Goal: Find contact information: Find contact information

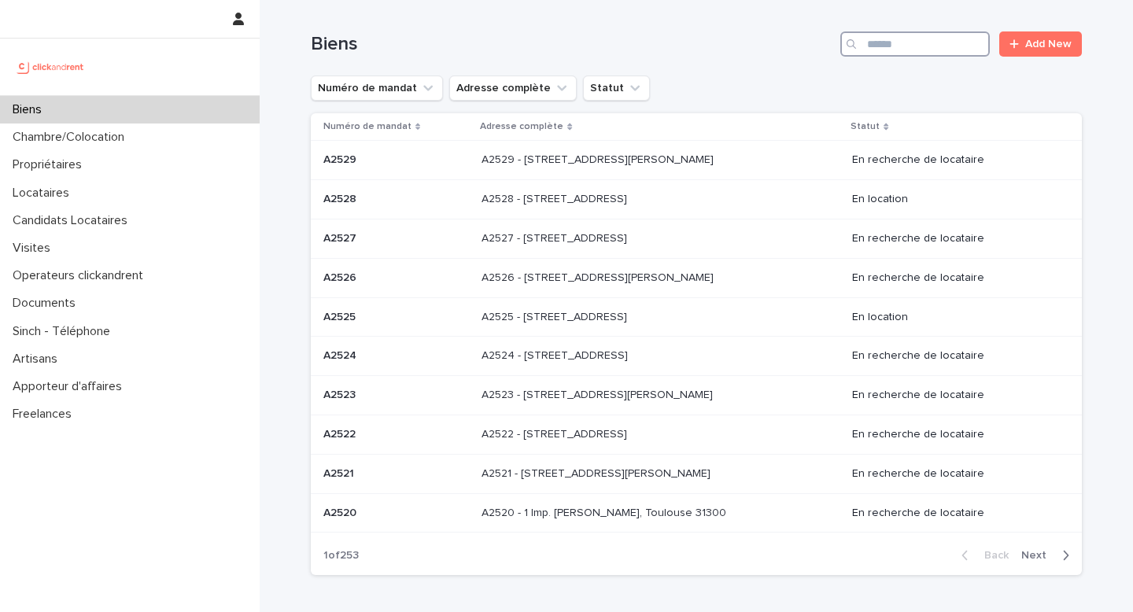
click at [879, 41] on input "Search" at bounding box center [914, 43] width 149 height 25
paste input "*****"
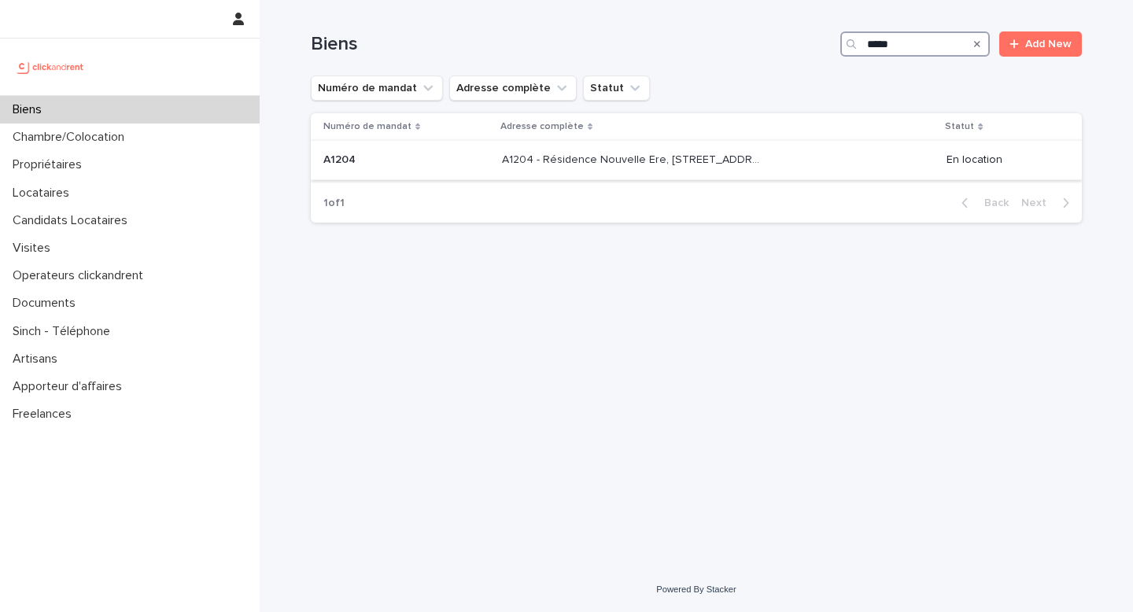
type input "*****"
click at [779, 161] on div "A1204 - Résidence Nouvelle Ere, [STREET_ADDRESS][PERSON_NAME] - [GEOGRAPHIC_DAT…" at bounding box center [718, 160] width 432 height 26
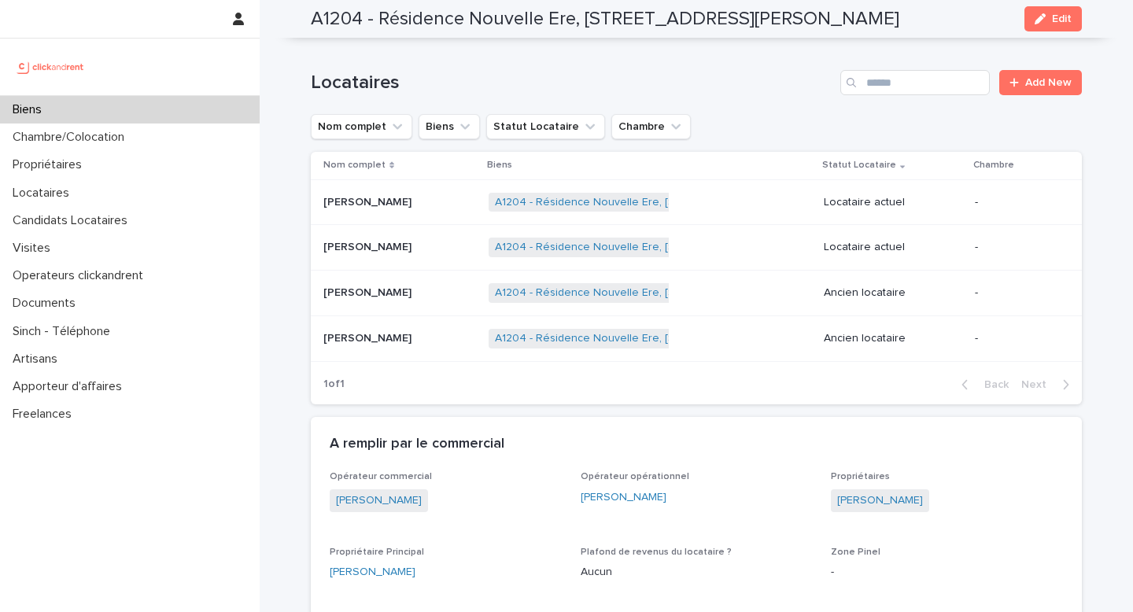
scroll to position [879, 0]
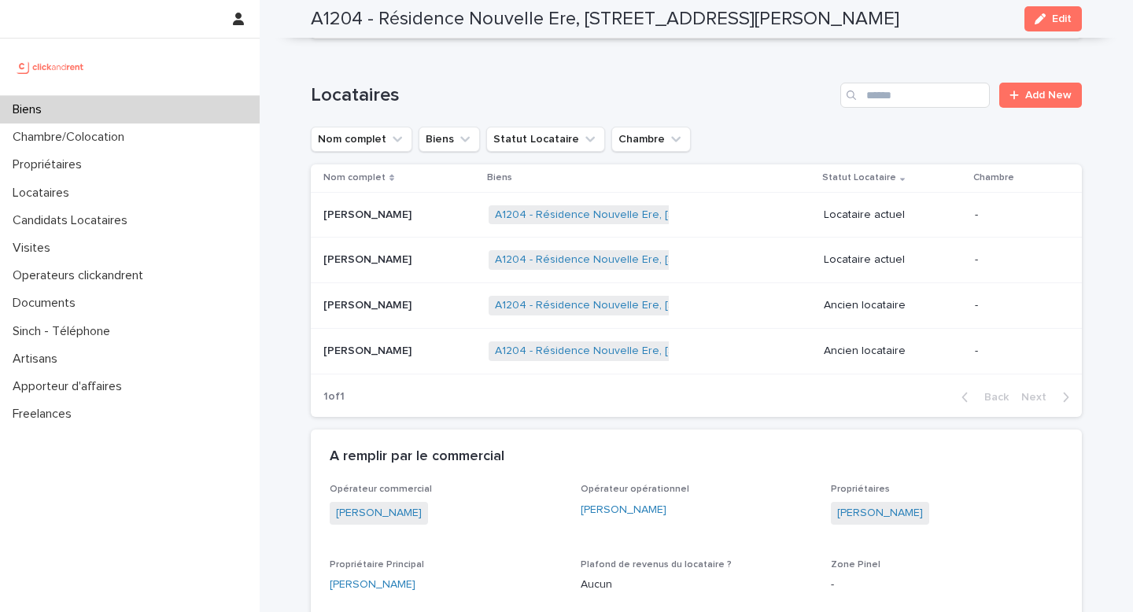
click at [744, 206] on div "A1204 - Résidence Nouvelle Ere, [STREET_ADDRESS][PERSON_NAME] + 0" at bounding box center [649, 215] width 323 height 32
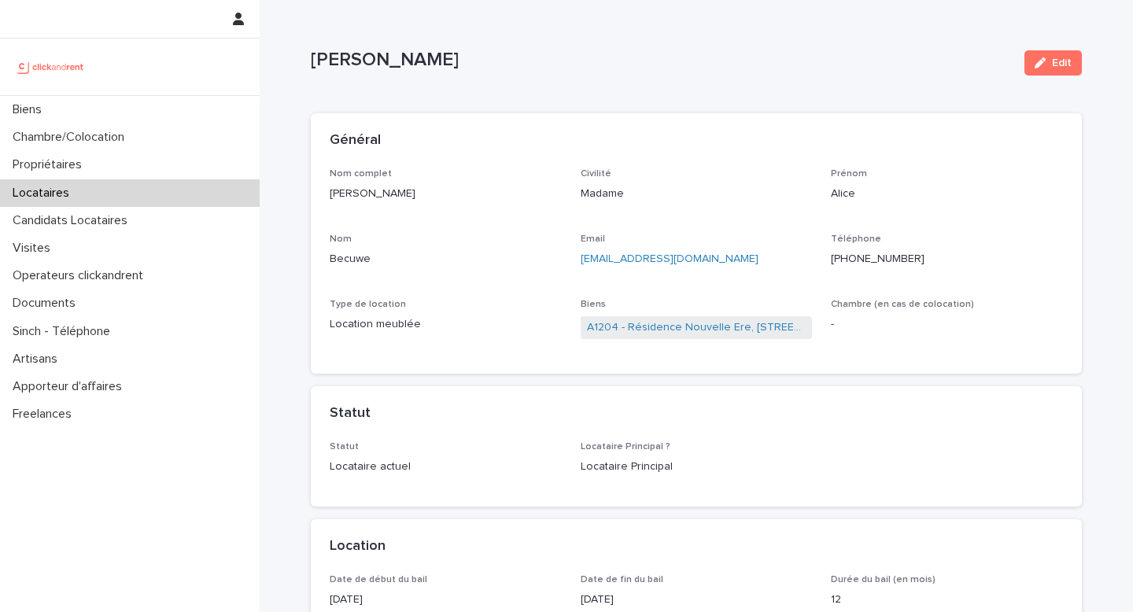
click at [374, 256] on p "Becuwe" at bounding box center [446, 259] width 232 height 17
copy p "Becuwe"
drag, startPoint x: 925, startPoint y: 266, endPoint x: 861, endPoint y: 255, distance: 64.7
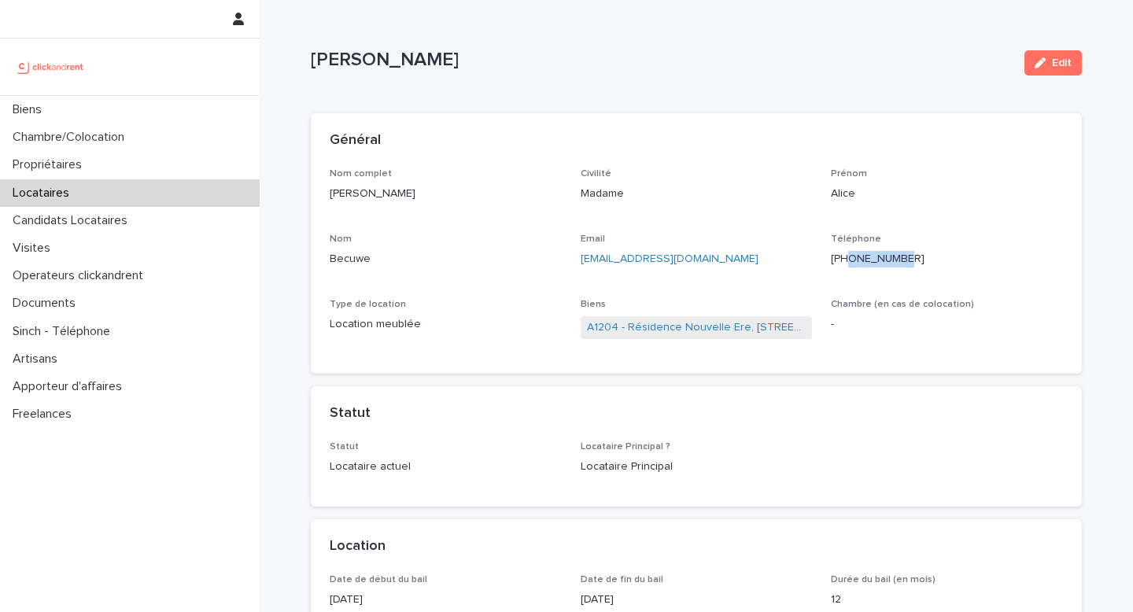
click at [861, 256] on p "[PHONE_NUMBER]" at bounding box center [947, 259] width 232 height 17
copy ringoverc2c-number-84e06f14122c "783372518"
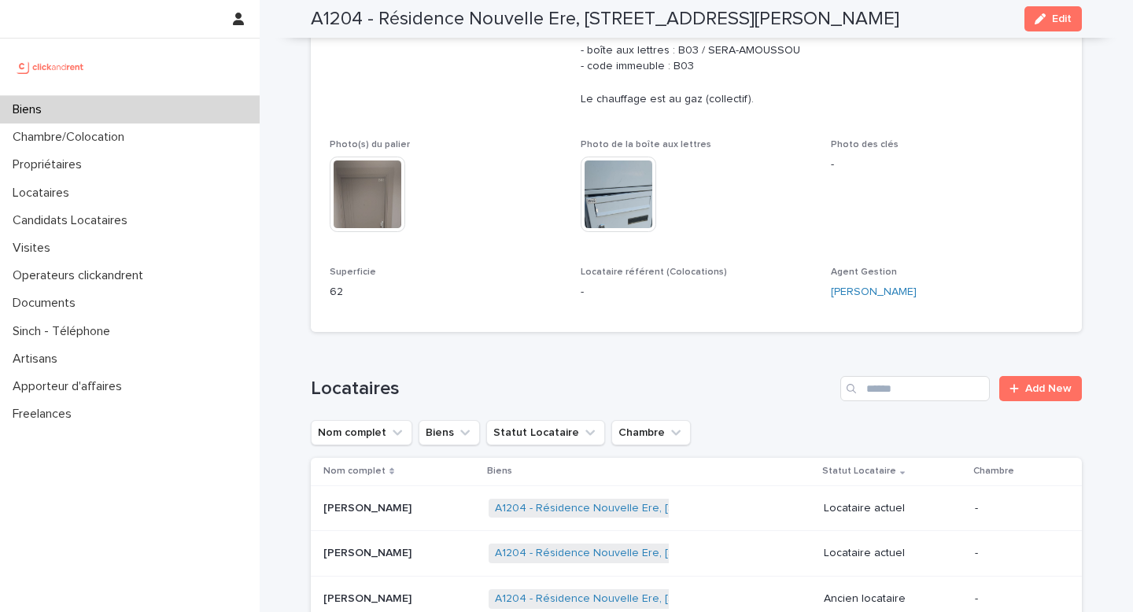
scroll to position [600, 0]
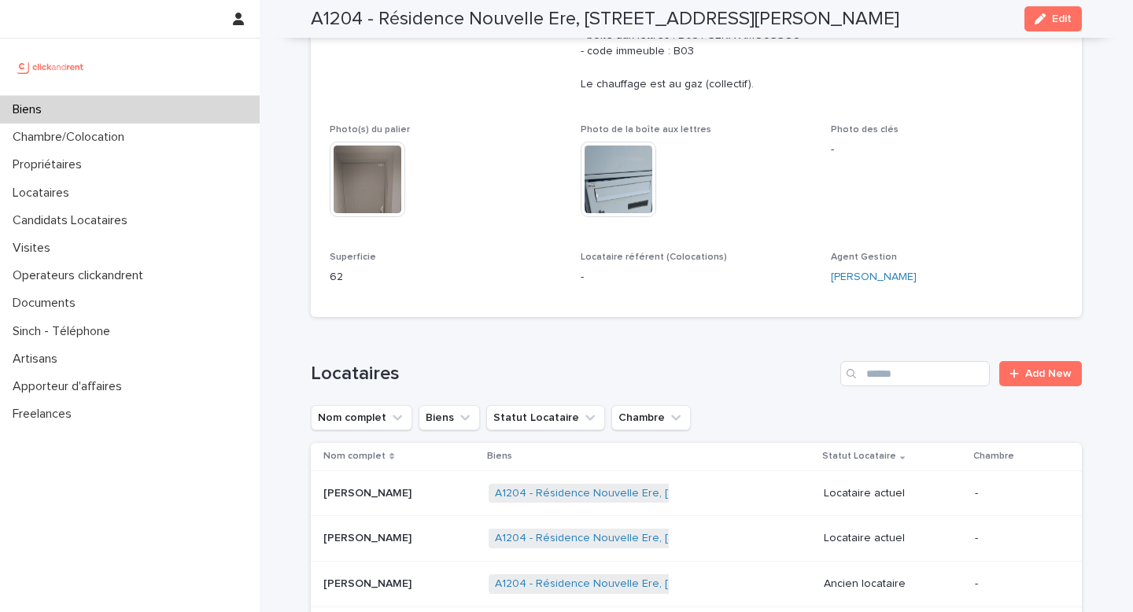
click at [436, 532] on p at bounding box center [399, 538] width 153 height 13
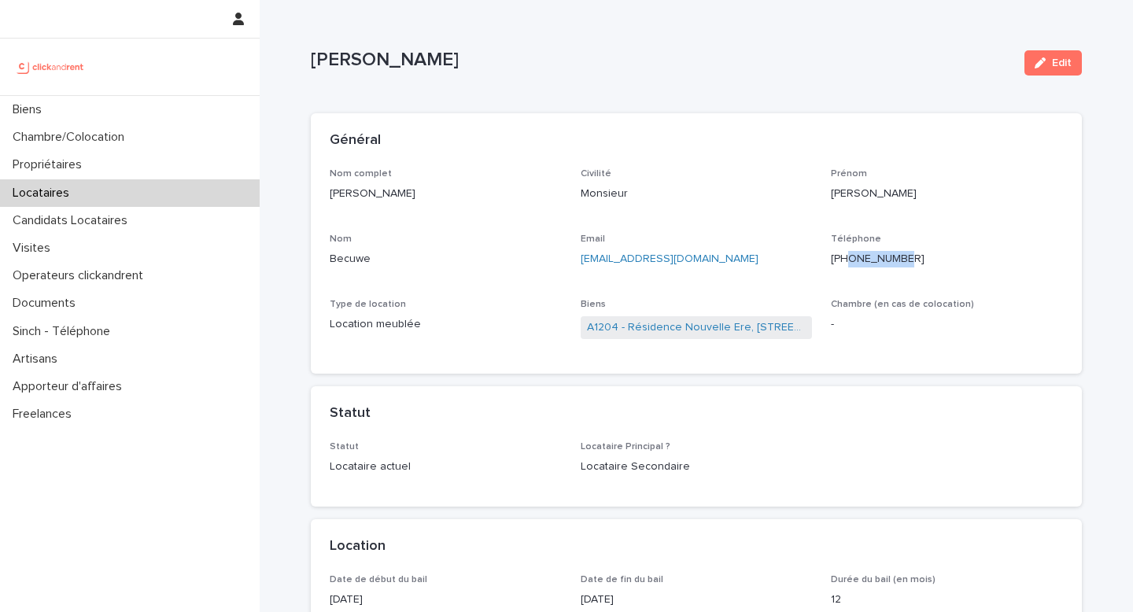
drag, startPoint x: 939, startPoint y: 267, endPoint x: 864, endPoint y: 257, distance: 76.2
click at [864, 257] on div "Téléphone [PHONE_NUMBER]" at bounding box center [947, 257] width 232 height 46
copy ringoverc2c-number-84e06f14122c "745274540"
click at [727, 266] on p "[EMAIL_ADDRESS][DOMAIN_NAME]" at bounding box center [697, 259] width 232 height 17
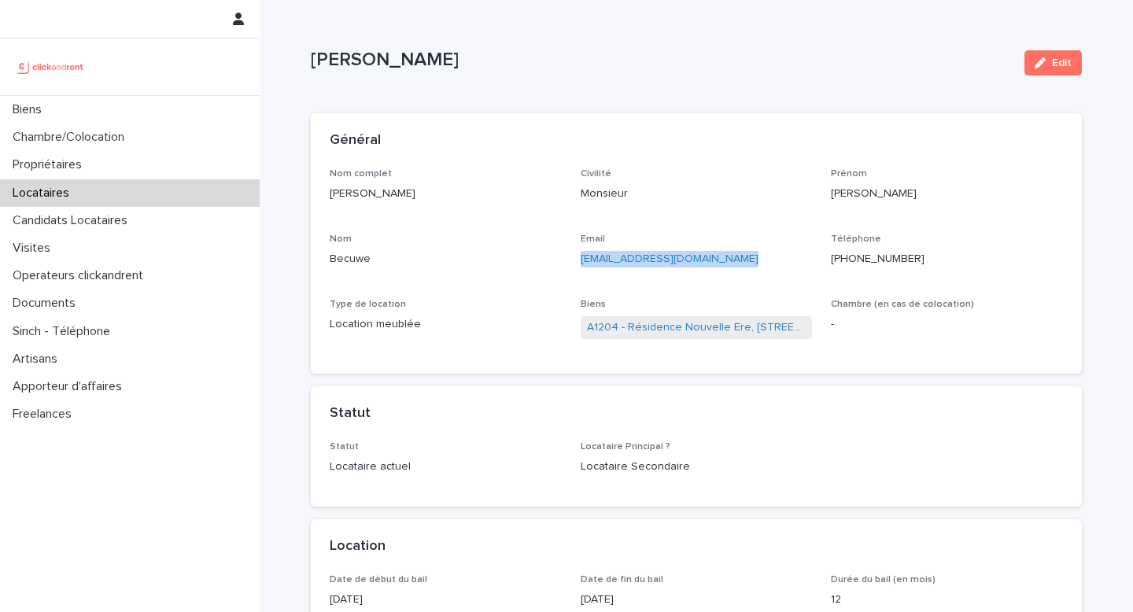
click at [727, 266] on p "[EMAIL_ADDRESS][DOMAIN_NAME]" at bounding box center [697, 259] width 232 height 17
copy link "[EMAIL_ADDRESS][DOMAIN_NAME]"
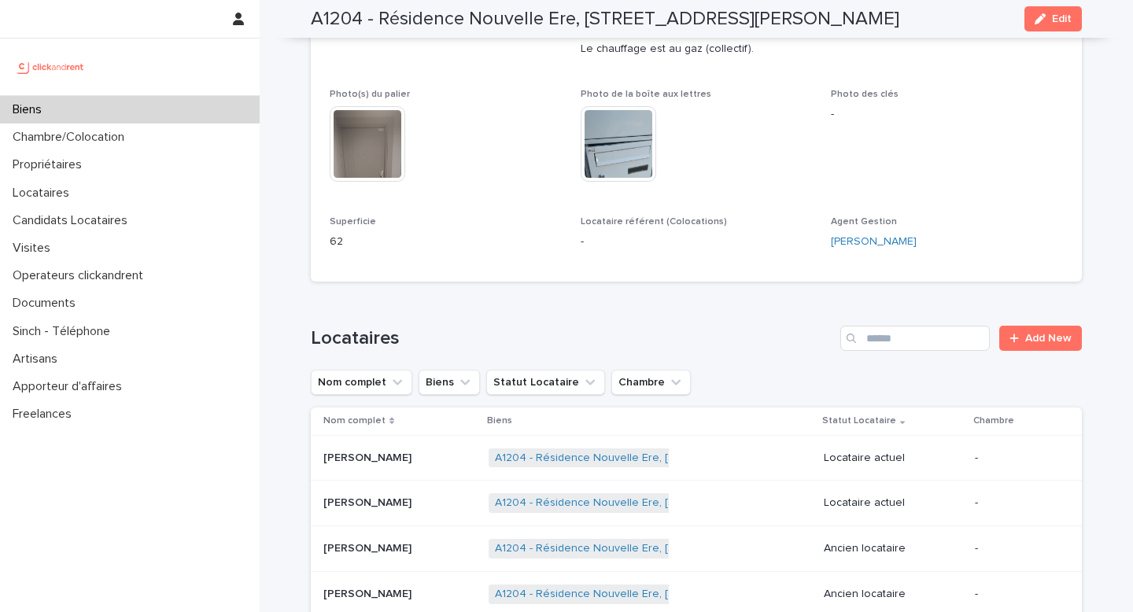
scroll to position [648, 0]
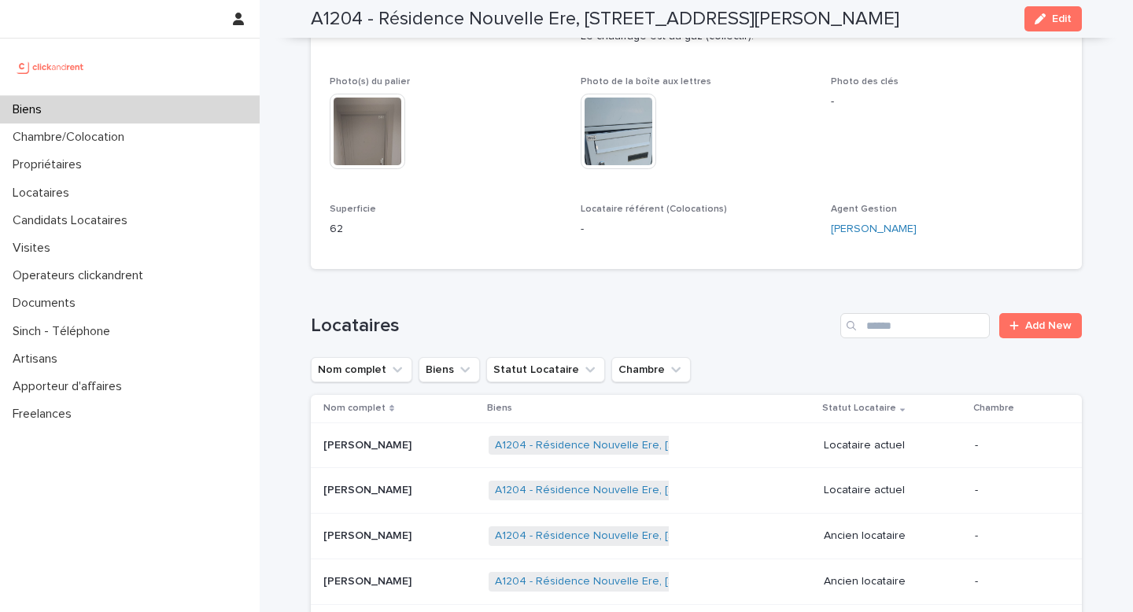
click at [688, 447] on td "A1204 - Résidence Nouvelle Ere, [STREET_ADDRESS][PERSON_NAME] + 0" at bounding box center [649, 445] width 335 height 46
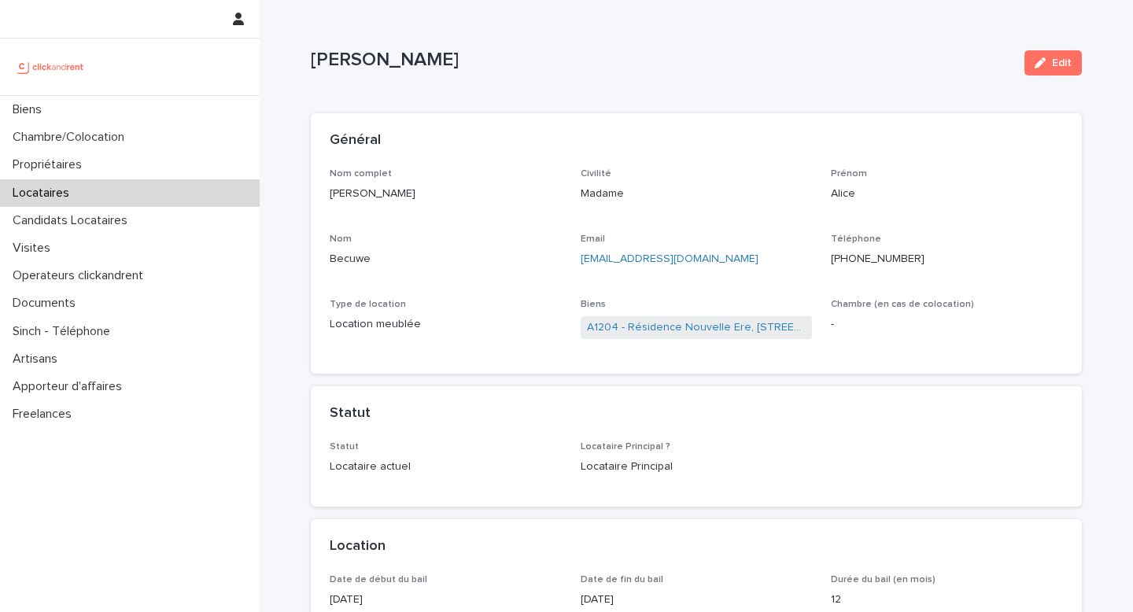
click at [714, 251] on p "[EMAIL_ADDRESS][DOMAIN_NAME]" at bounding box center [697, 259] width 232 height 17
copy link "[EMAIL_ADDRESS][DOMAIN_NAME]"
click at [610, 223] on div "Nom complet [PERSON_NAME] Civilité Madame [PERSON_NAME] [PERSON_NAME] Email [EM…" at bounding box center [696, 261] width 733 height 187
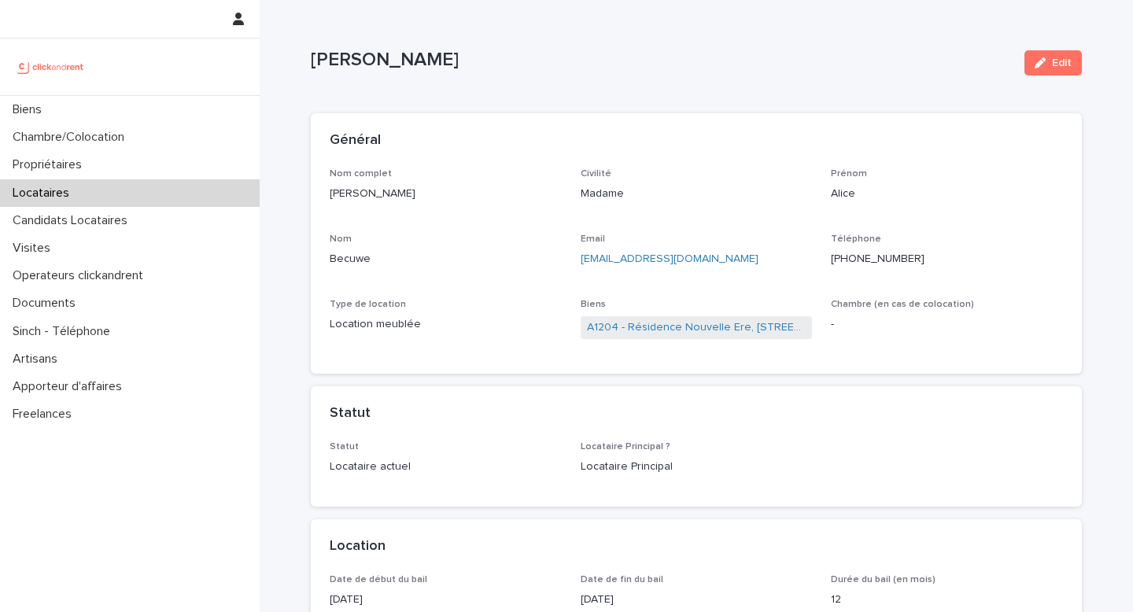
click at [747, 259] on p "[EMAIL_ADDRESS][DOMAIN_NAME]" at bounding box center [697, 259] width 232 height 17
copy link "[EMAIL_ADDRESS][DOMAIN_NAME]"
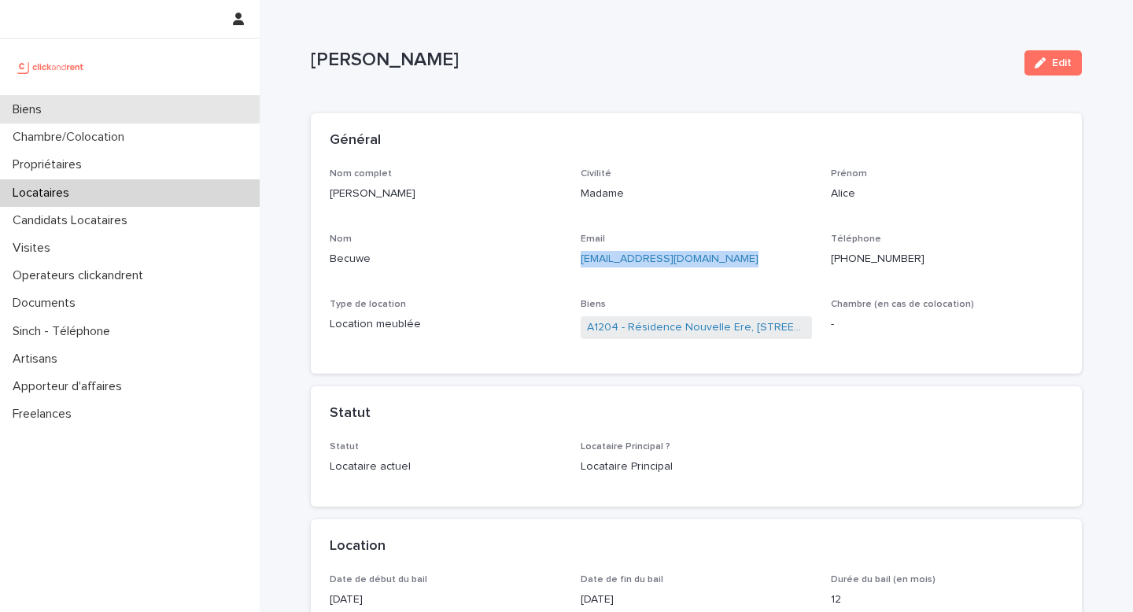
click at [109, 116] on div "Biens" at bounding box center [130, 110] width 260 height 28
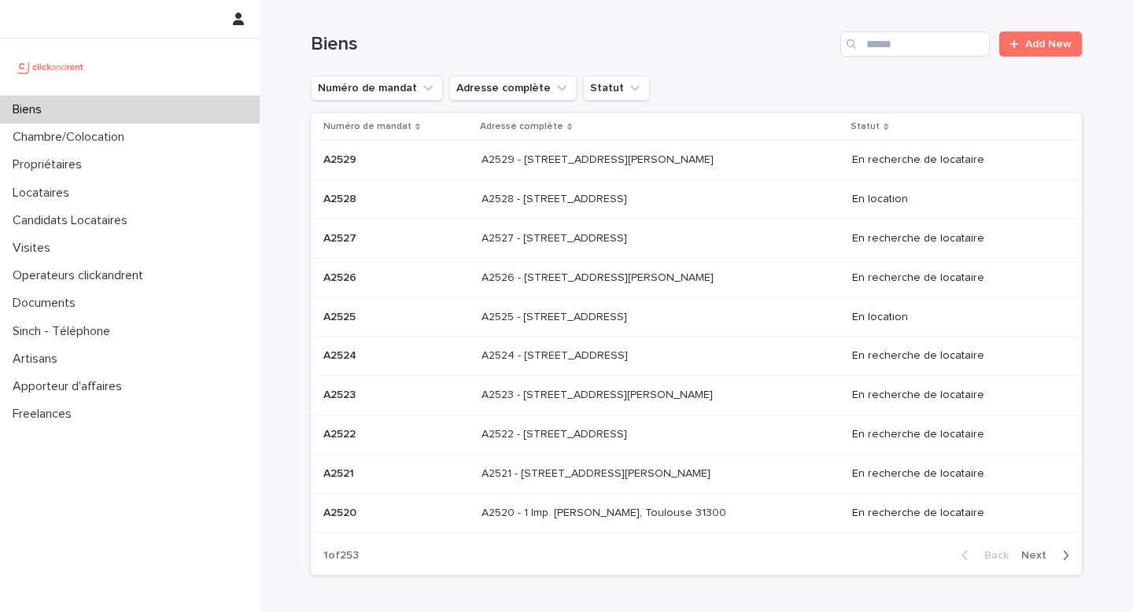
click at [905, 59] on div "Biens Add New" at bounding box center [696, 38] width 771 height 76
click at [146, 164] on div "Propriétaires" at bounding box center [130, 165] width 260 height 28
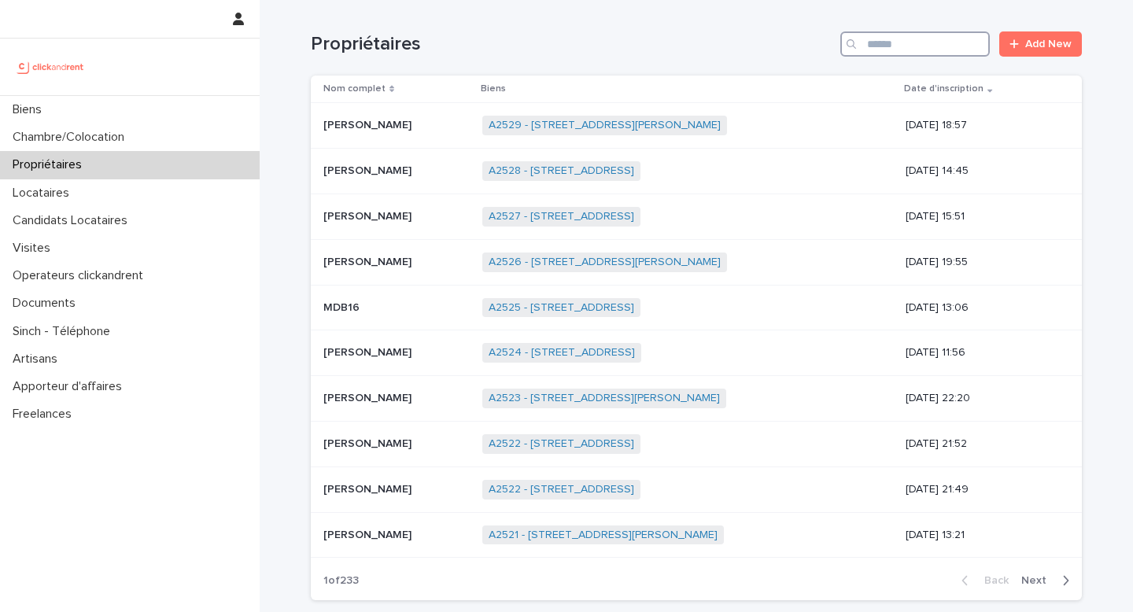
click at [902, 31] on input "Search" at bounding box center [914, 43] width 149 height 25
paste input "**********"
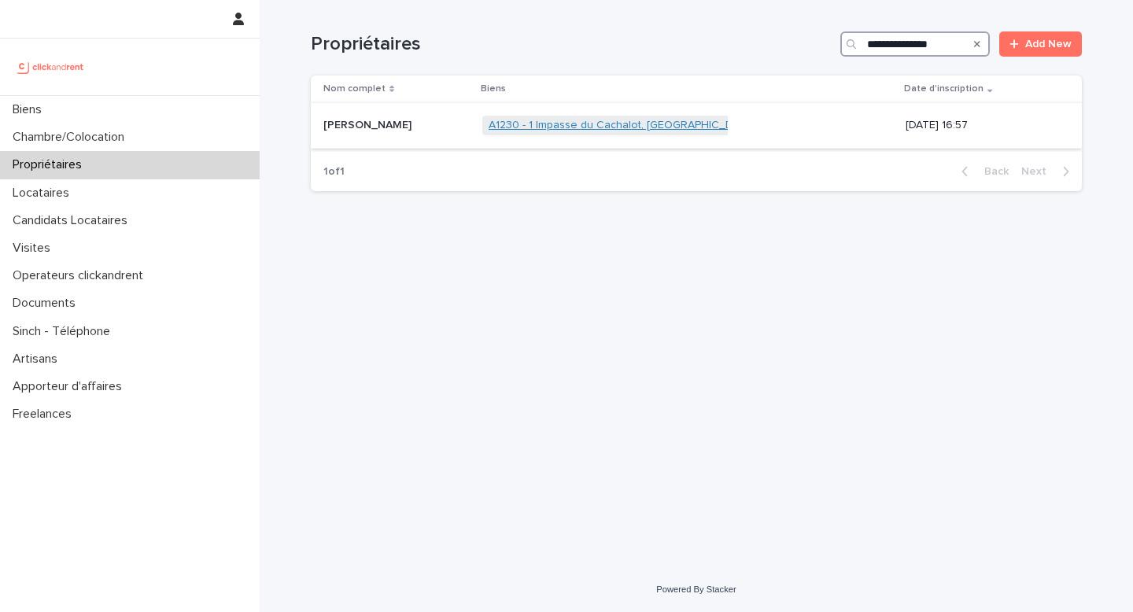
type input "**********"
click at [657, 123] on link "A1230 - 1 Impasse du Cachalot, [GEOGRAPHIC_DATA]-[GEOGRAPHIC_DATA] 92290" at bounding box center [695, 125] width 415 height 13
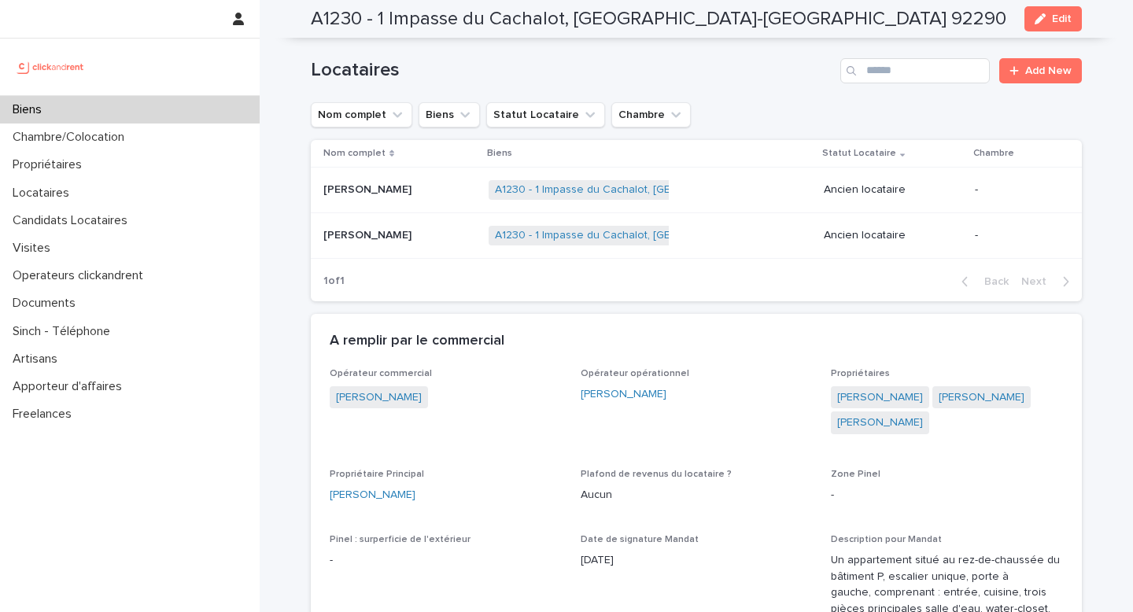
scroll to position [619, 0]
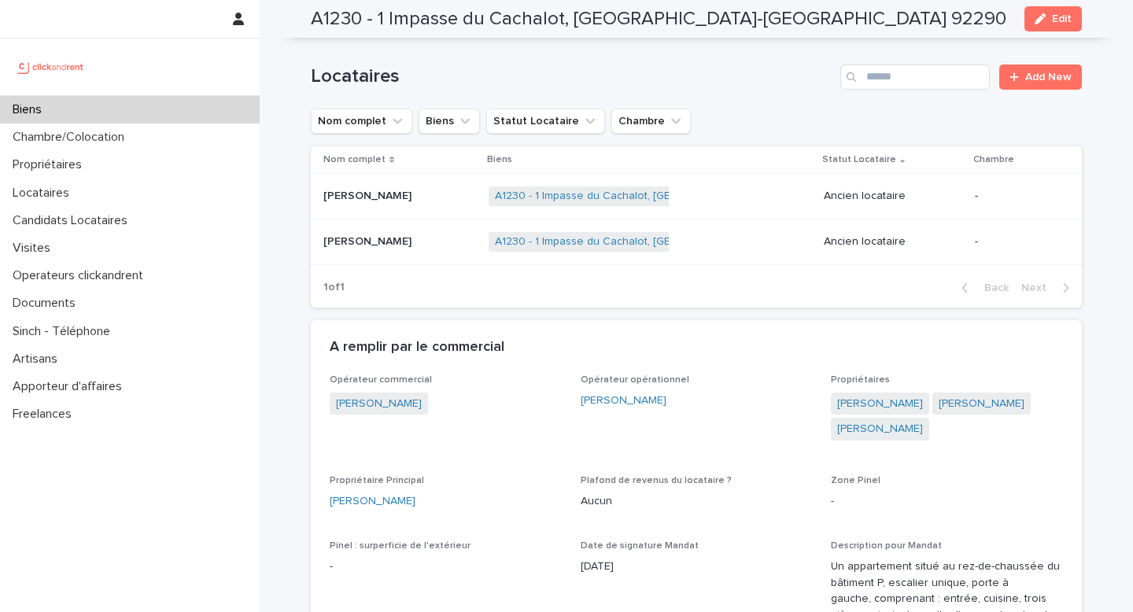
click at [345, 20] on h2 "A1230 - 1 Impasse du Cachalot, [GEOGRAPHIC_DATA]-[GEOGRAPHIC_DATA] 92290" at bounding box center [658, 19] width 695 height 23
copy h2 "A1230"
click at [424, 187] on div "[PERSON_NAME] [PERSON_NAME]" at bounding box center [399, 196] width 153 height 26
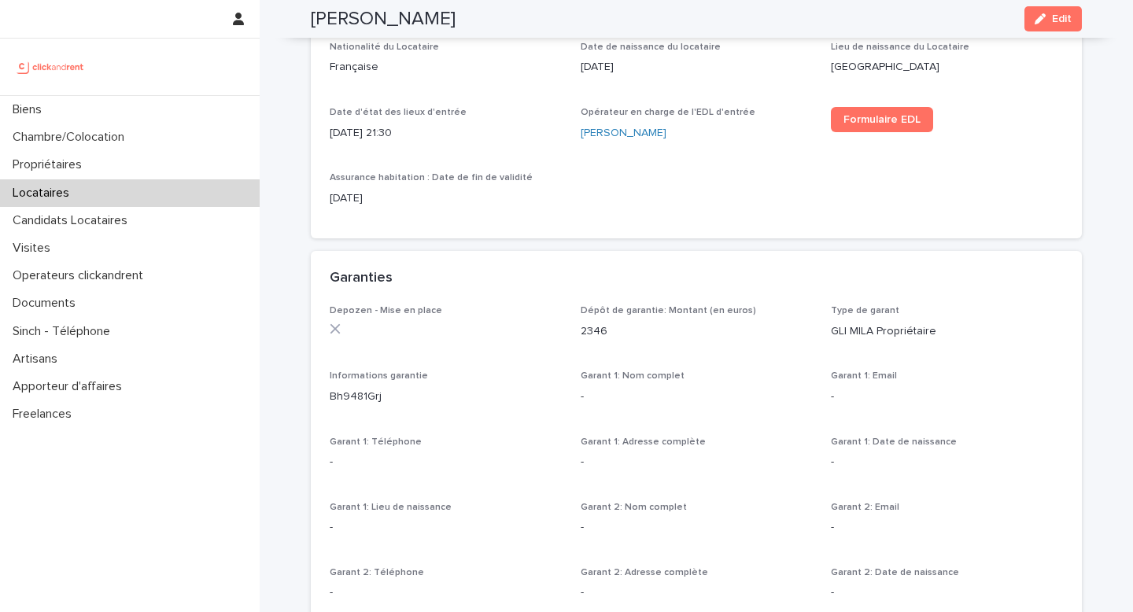
scroll to position [695, 0]
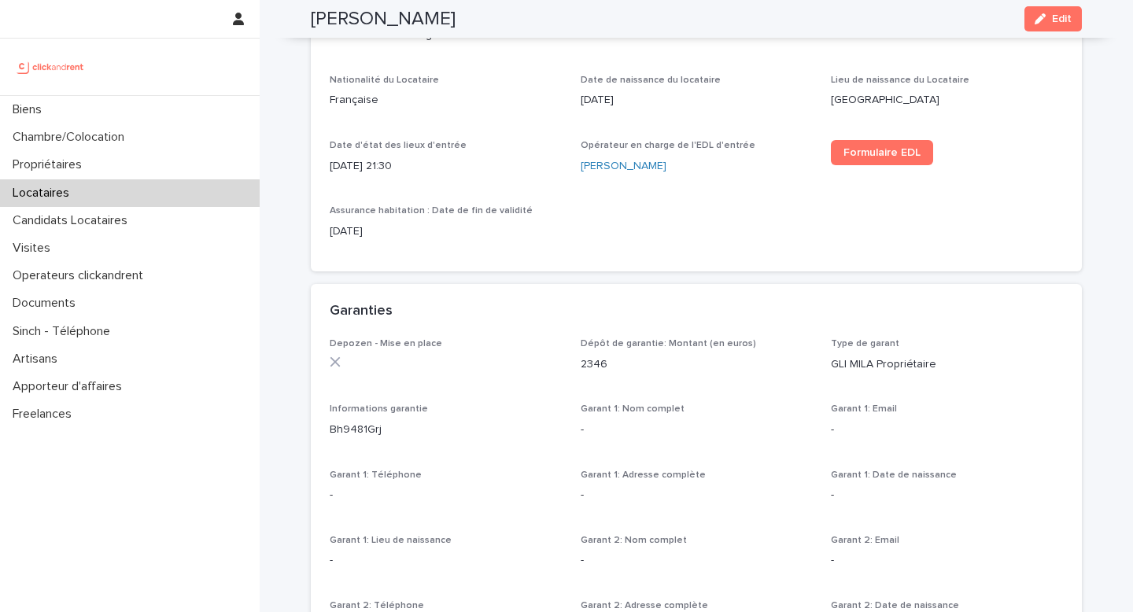
click at [621, 372] on div "Dépôt de garantie: Montant (en euros) 2346" at bounding box center [697, 361] width 232 height 46
click at [610, 356] on p "2346" at bounding box center [697, 364] width 232 height 17
click at [617, 369] on p "2346" at bounding box center [697, 364] width 232 height 17
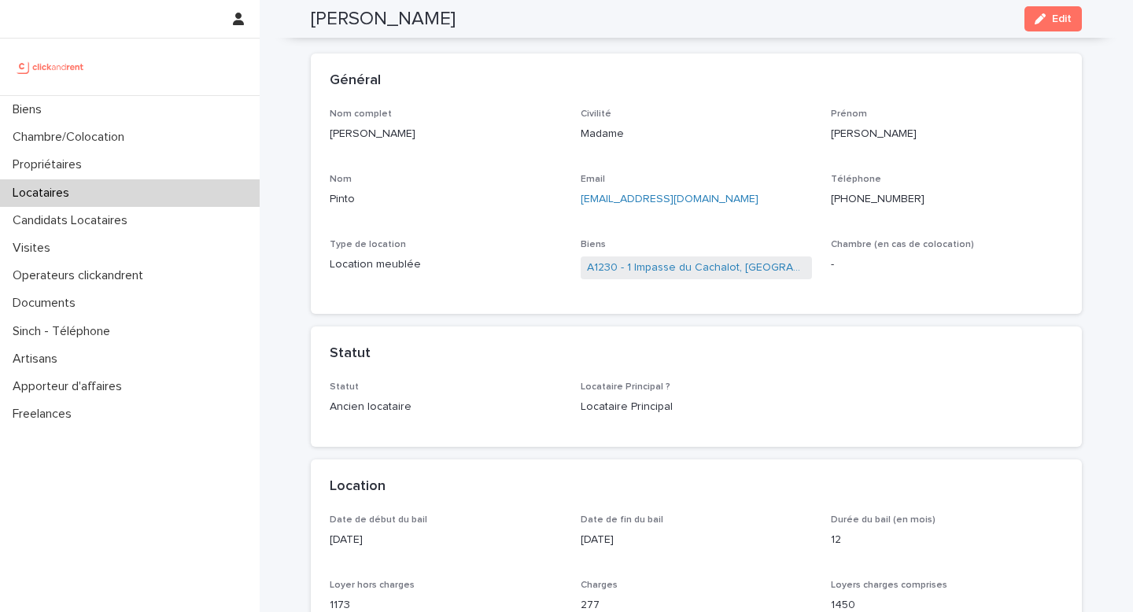
scroll to position [13, 0]
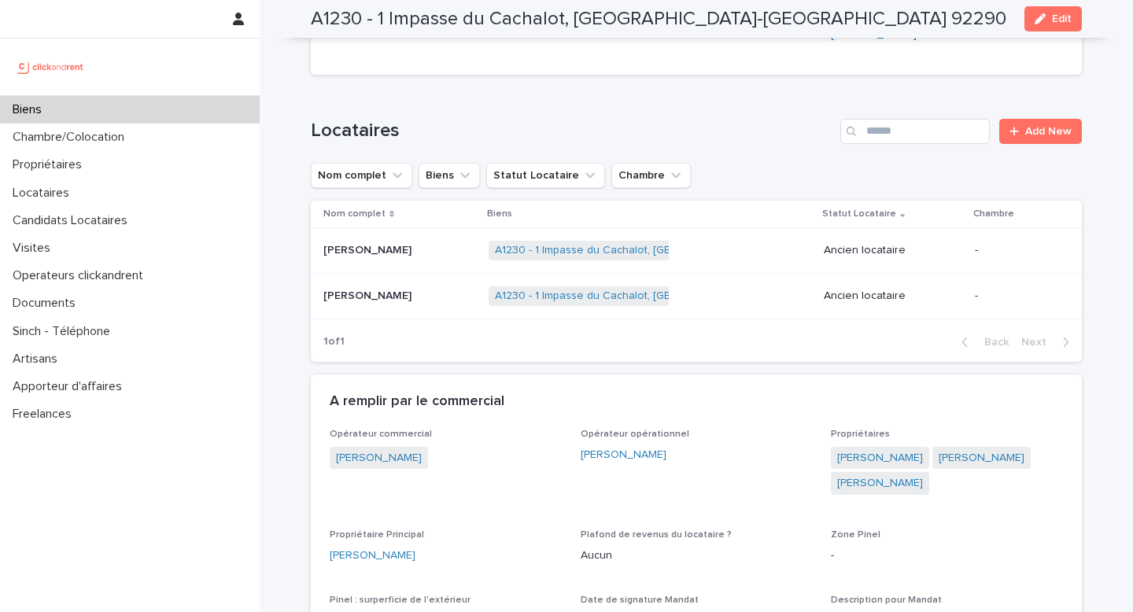
scroll to position [746, 0]
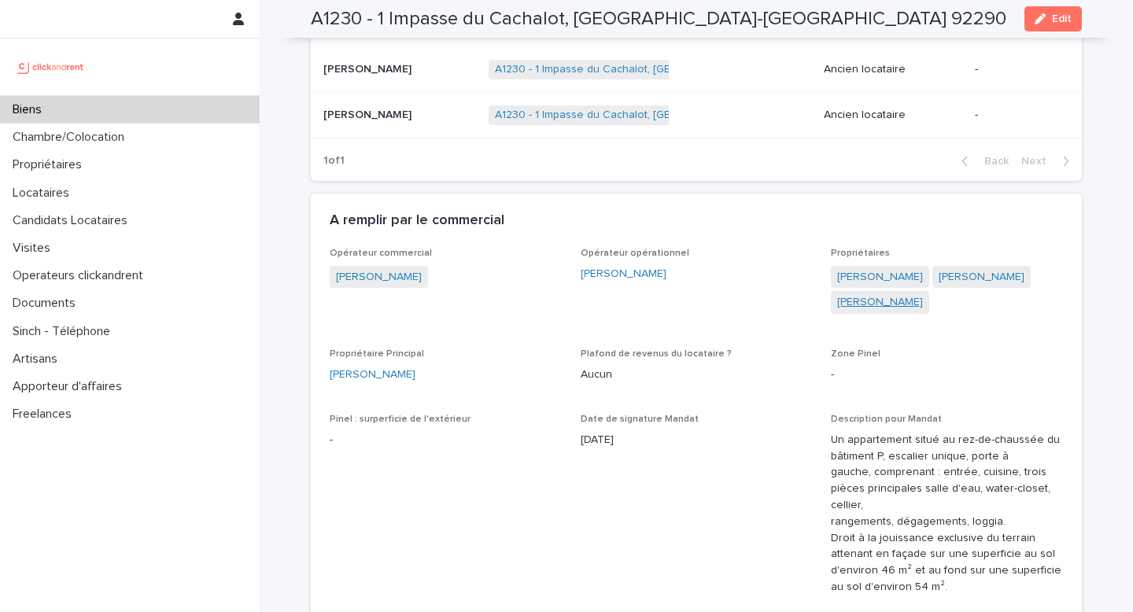
click at [875, 305] on link "[PERSON_NAME]" at bounding box center [880, 302] width 86 height 17
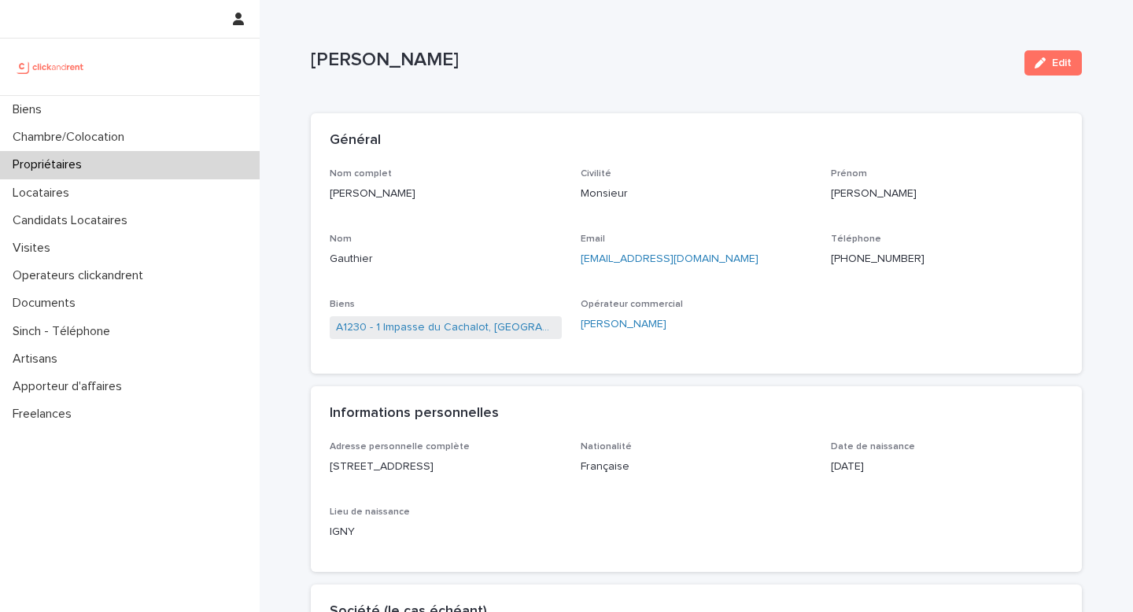
click at [689, 260] on p "[EMAIL_ADDRESS][DOMAIN_NAME]" at bounding box center [697, 259] width 232 height 17
copy link "[EMAIL_ADDRESS][DOMAIN_NAME]"
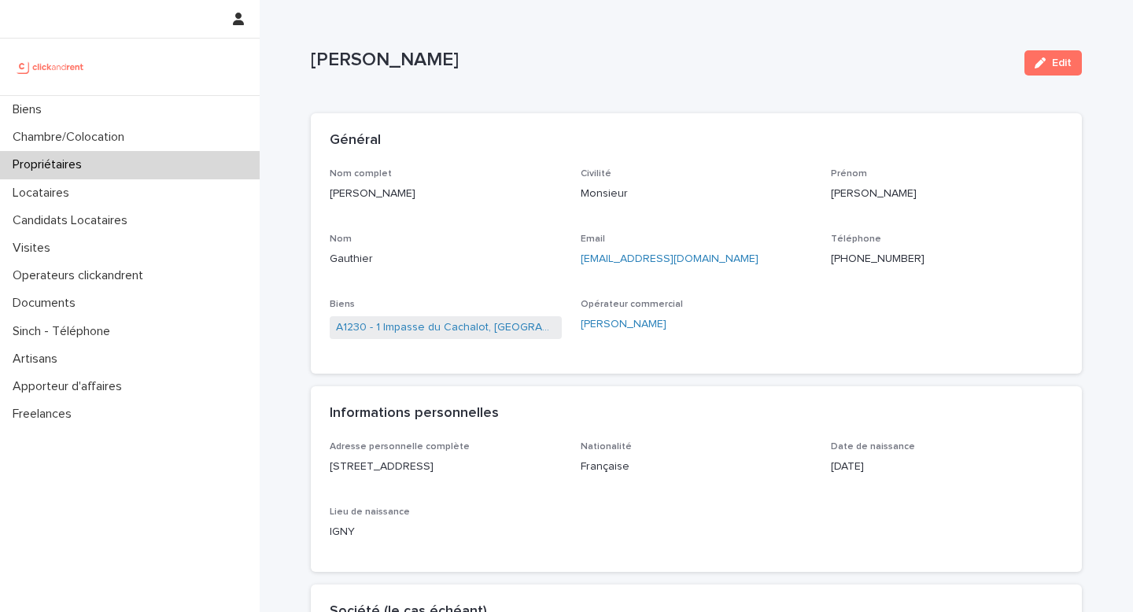
click at [375, 186] on p "[PERSON_NAME]" at bounding box center [446, 194] width 232 height 17
click at [374, 183] on div "[PERSON_NAME]" at bounding box center [446, 192] width 232 height 20
click at [374, 184] on div "[PERSON_NAME]" at bounding box center [446, 192] width 232 height 20
click at [374, 183] on div "[PERSON_NAME]" at bounding box center [446, 192] width 232 height 20
click at [375, 328] on link "A1230 - 1 Impasse du Cachalot, [GEOGRAPHIC_DATA]-[GEOGRAPHIC_DATA] 92290" at bounding box center [445, 327] width 219 height 17
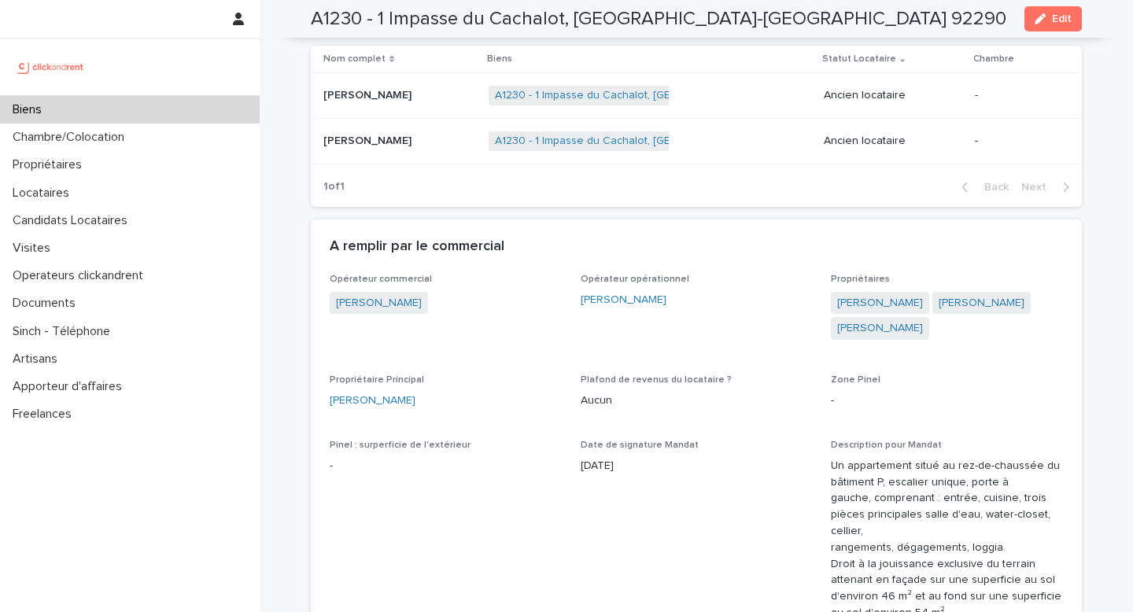
scroll to position [725, 0]
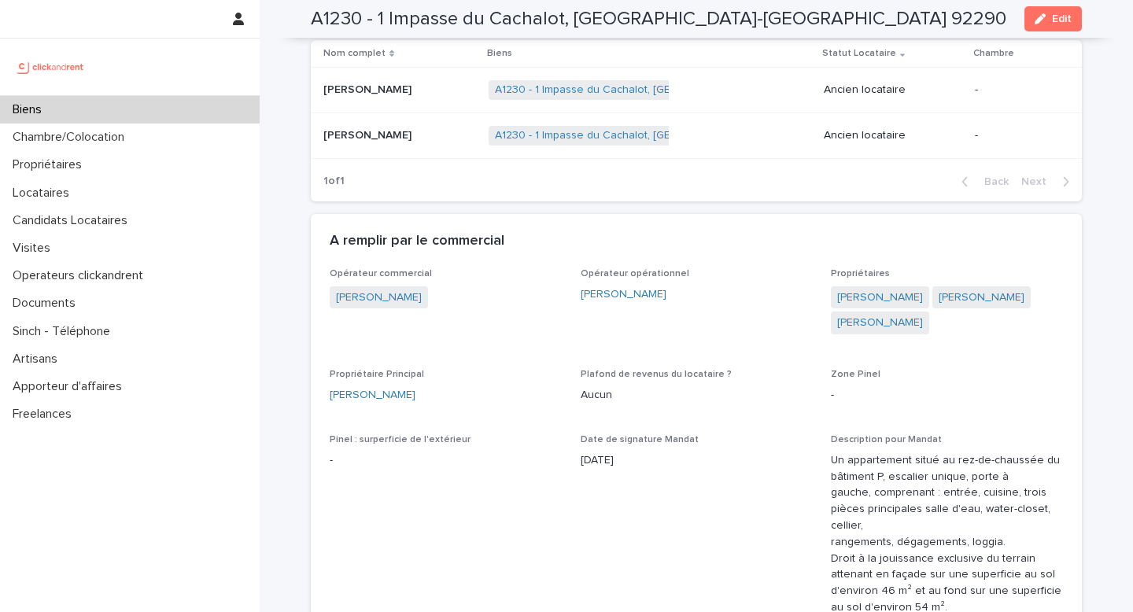
click at [680, 297] on div "[PERSON_NAME]" at bounding box center [697, 294] width 232 height 17
click at [499, 330] on span "Opérateur commercial [PERSON_NAME]" at bounding box center [446, 309] width 232 height 82
click at [691, 302] on div "[PERSON_NAME]" at bounding box center [697, 294] width 232 height 17
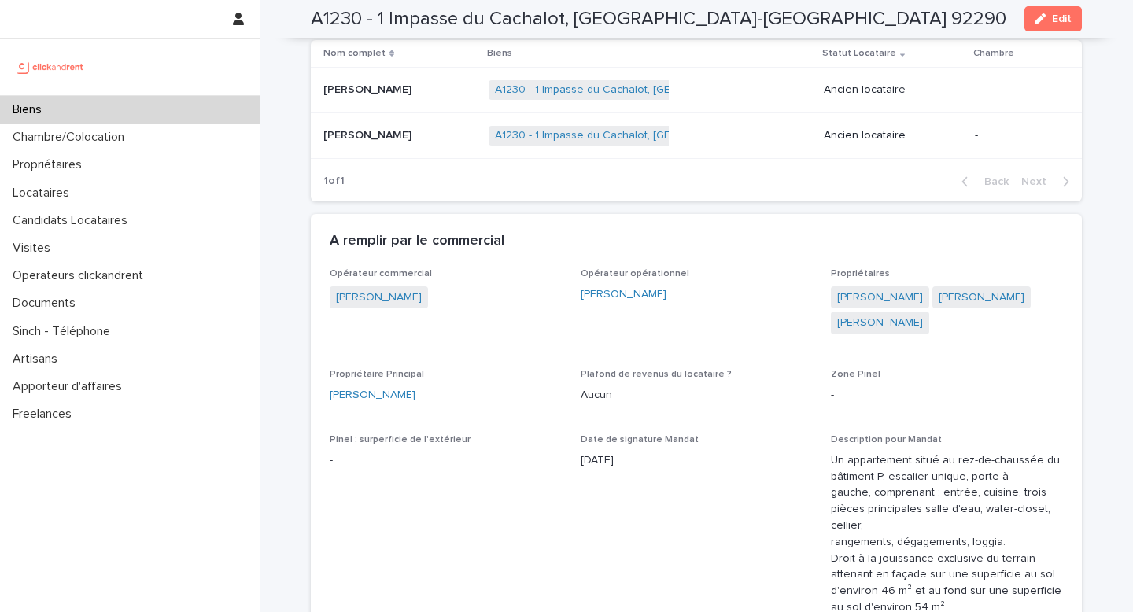
click at [691, 302] on div "[PERSON_NAME]" at bounding box center [697, 294] width 232 height 17
click at [883, 330] on link "[PERSON_NAME]" at bounding box center [880, 323] width 86 height 17
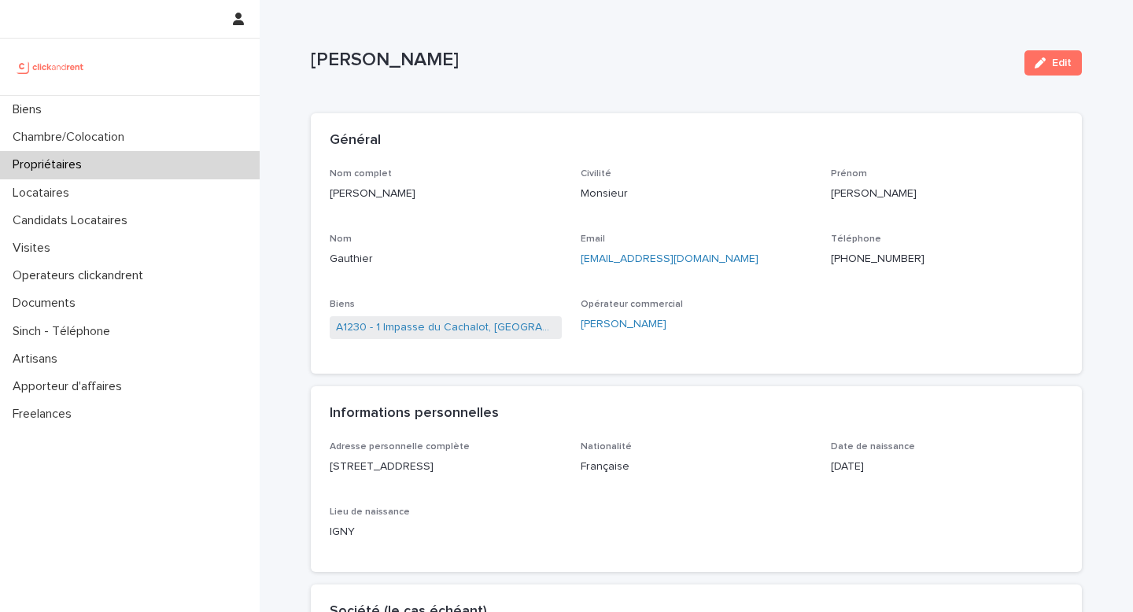
click at [695, 252] on p "[EMAIL_ADDRESS][DOMAIN_NAME]" at bounding box center [697, 259] width 232 height 17
click at [695, 251] on p "[EMAIL_ADDRESS][DOMAIN_NAME]" at bounding box center [697, 259] width 232 height 17
drag, startPoint x: 329, startPoint y: 328, endPoint x: 370, endPoint y: 334, distance: 42.1
click at [370, 334] on div "Nom complet [PERSON_NAME] Civilité Monsieur [PERSON_NAME] Email [EMAIL_ADDRESS]…" at bounding box center [696, 271] width 771 height 206
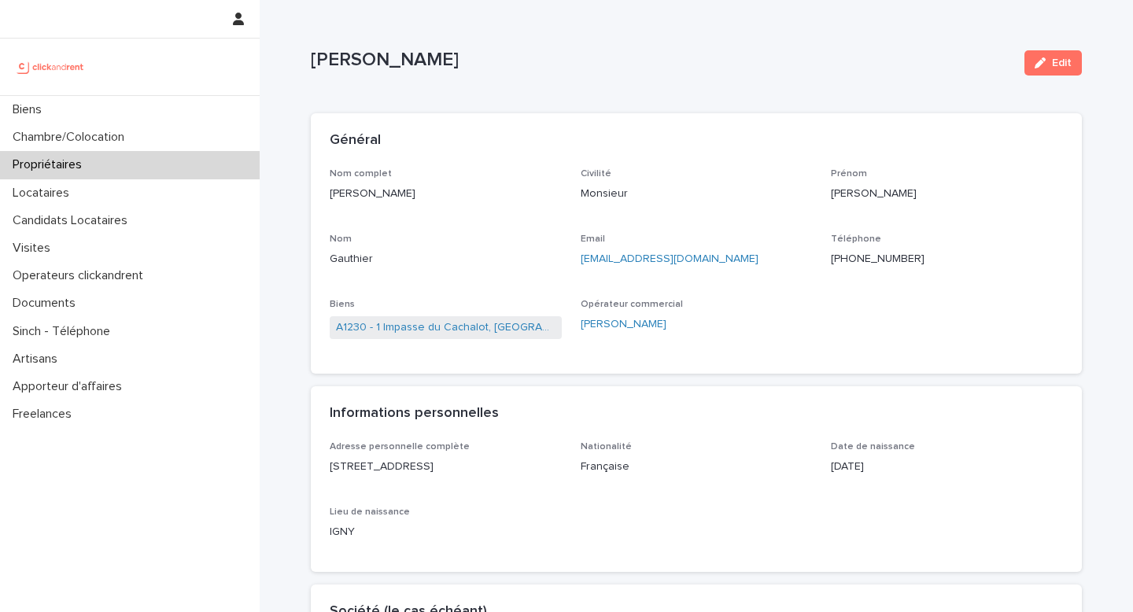
click at [348, 197] on p "[PERSON_NAME]" at bounding box center [446, 194] width 232 height 17
click at [348, 198] on p "[PERSON_NAME]" at bounding box center [446, 194] width 232 height 17
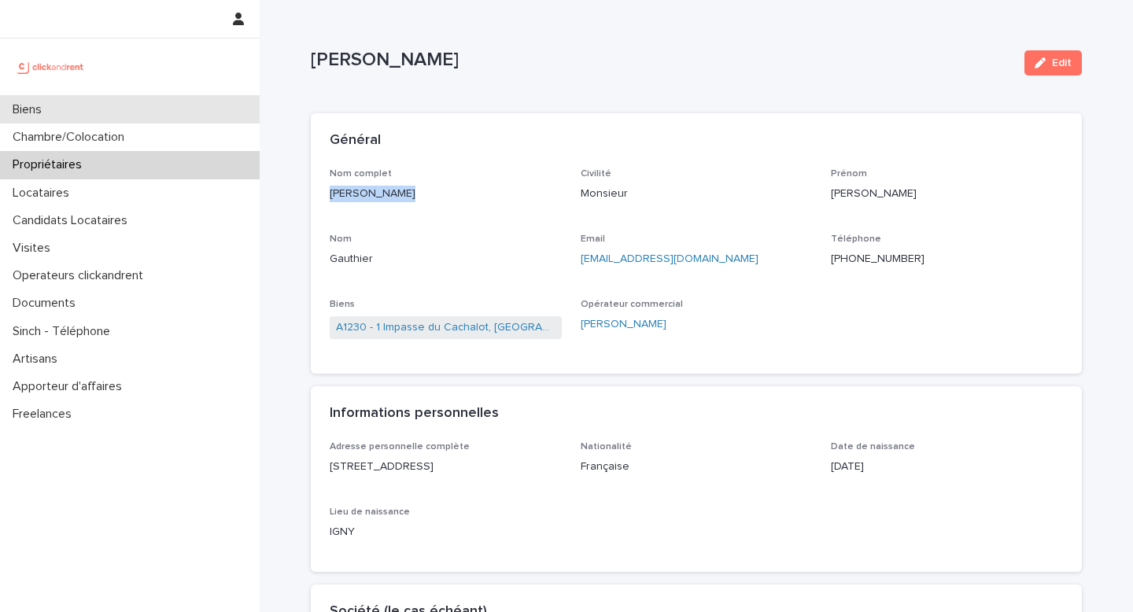
click at [120, 107] on div "Biens" at bounding box center [130, 110] width 260 height 28
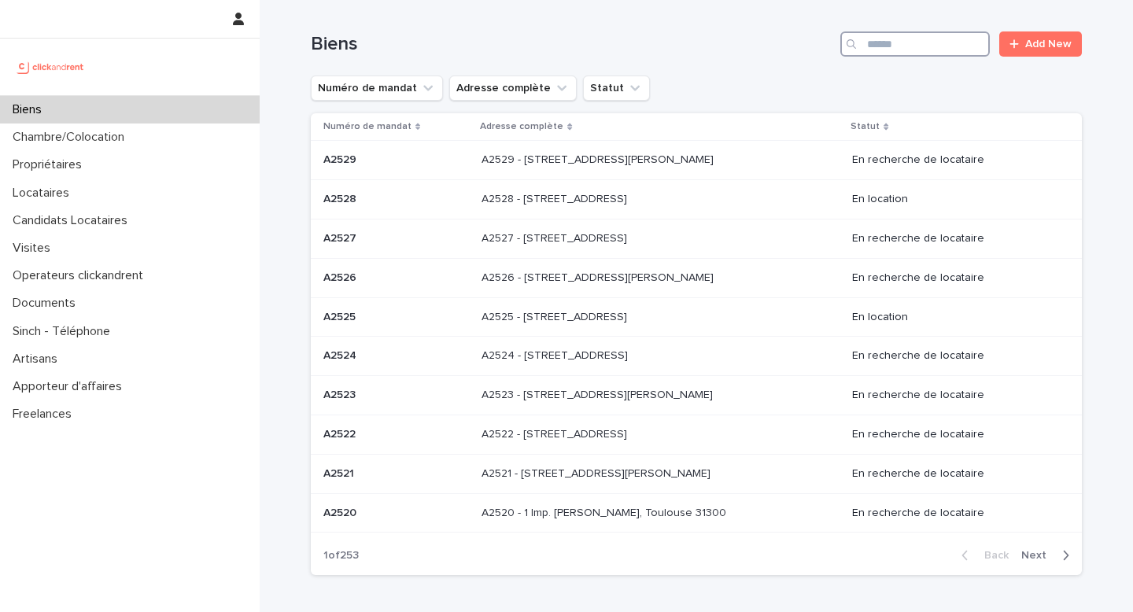
click at [907, 32] on input "Search" at bounding box center [914, 43] width 149 height 25
paste input "*****"
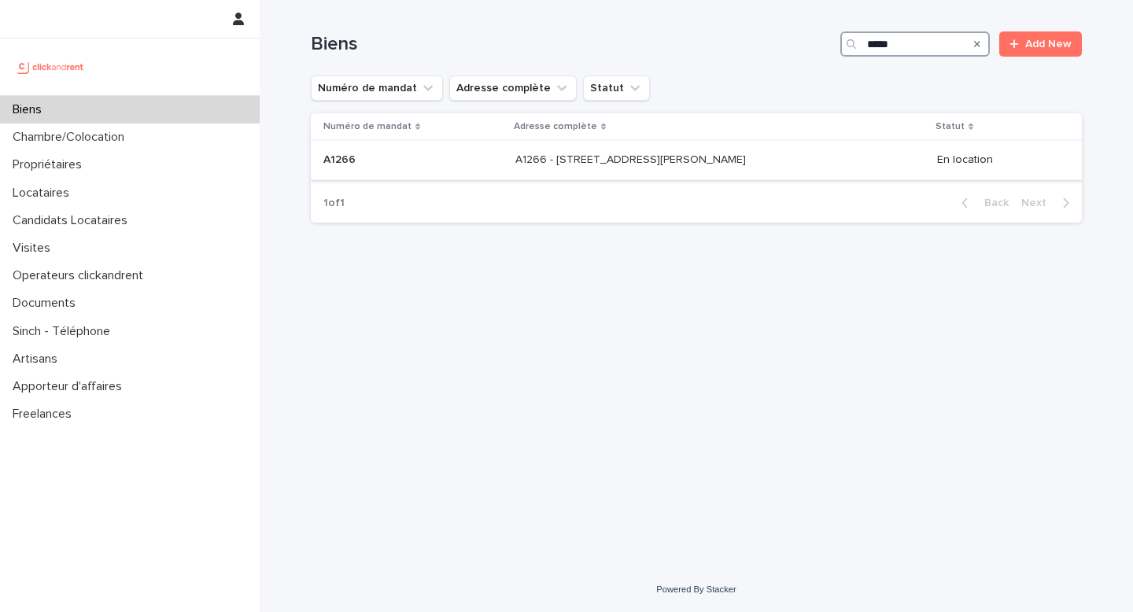
type input "*****"
click at [798, 158] on div "A1266 - [STREET_ADDRESS][PERSON_NAME] 94360 A1266 - [STREET_ADDRESS][PERSON_NAM…" at bounding box center [719, 160] width 409 height 26
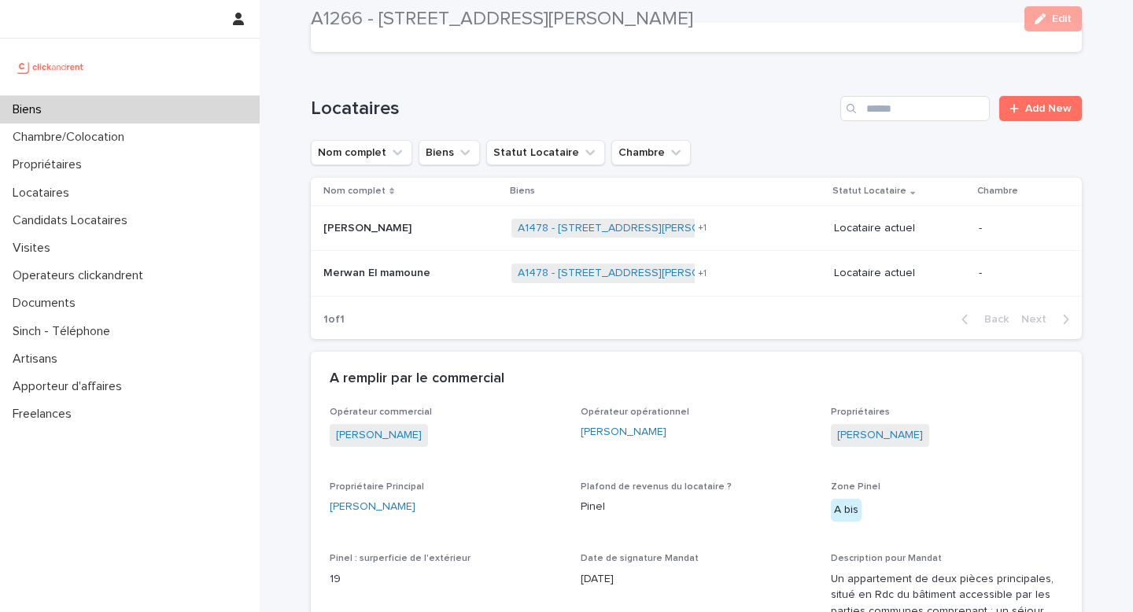
scroll to position [713, 0]
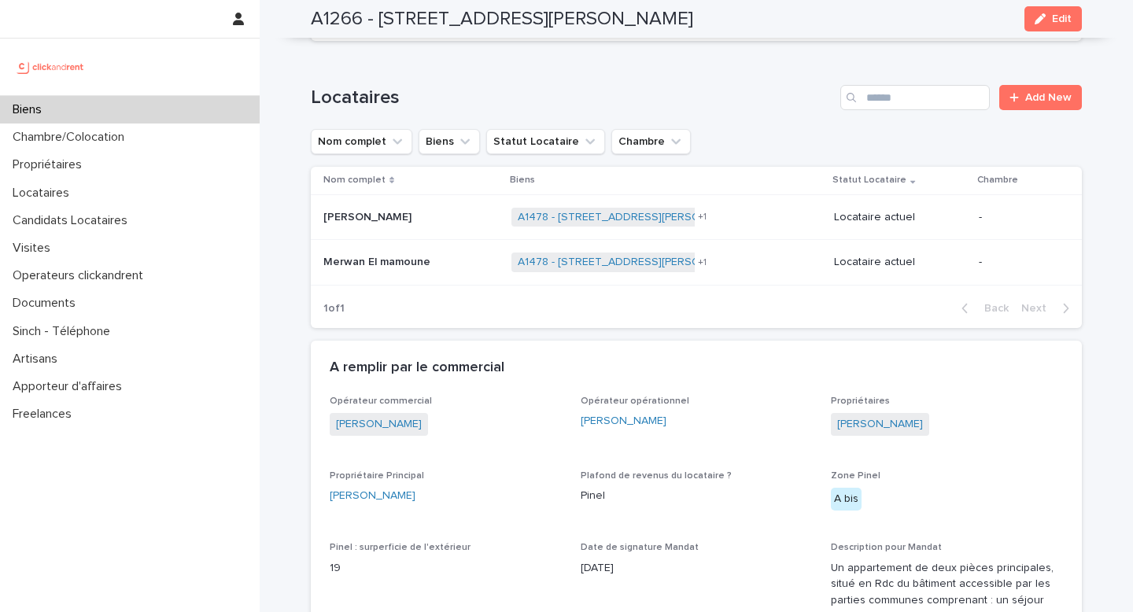
click at [460, 225] on div "[PERSON_NAME] [PERSON_NAME] Ramon" at bounding box center [410, 218] width 175 height 26
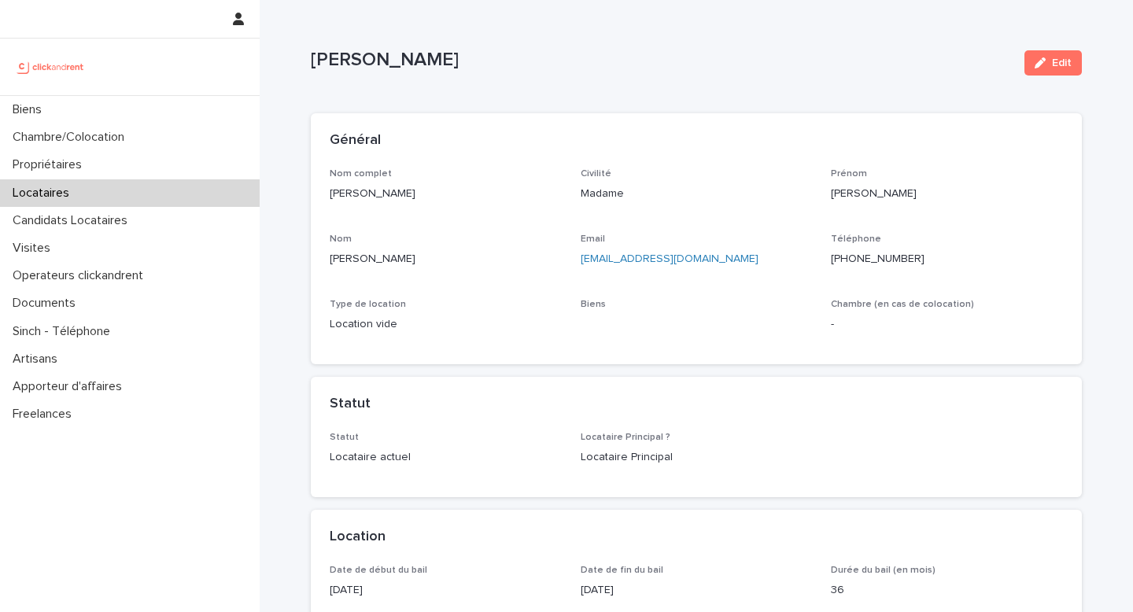
click at [376, 256] on p "[PERSON_NAME]" at bounding box center [446, 259] width 232 height 17
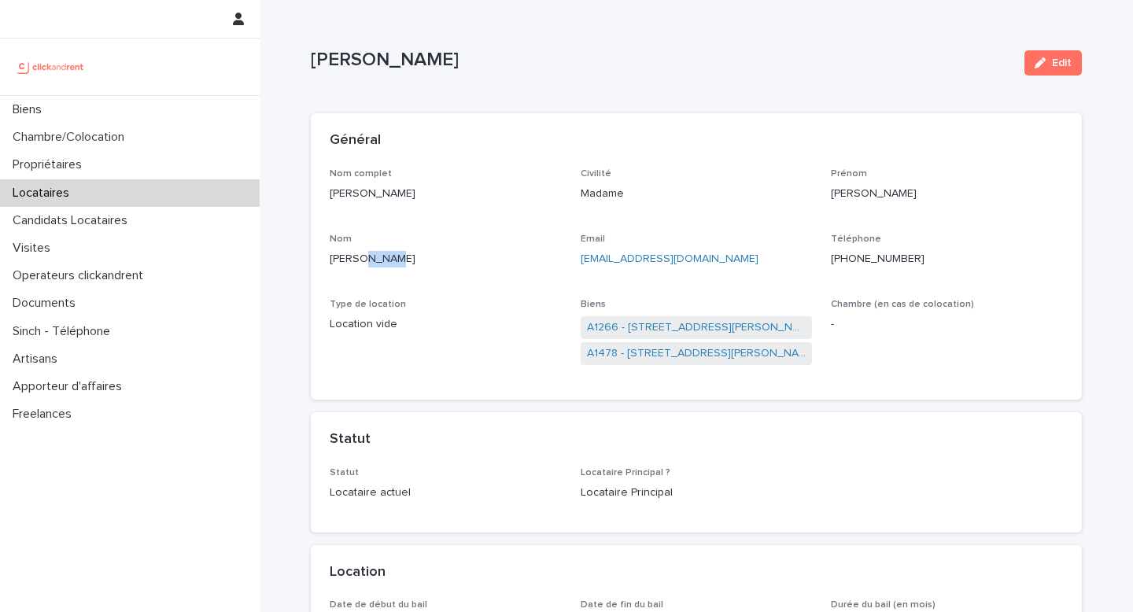
click at [376, 256] on p "[PERSON_NAME]" at bounding box center [446, 259] width 232 height 17
drag, startPoint x: 920, startPoint y: 260, endPoint x: 862, endPoint y: 258, distance: 58.2
click at [862, 258] on p "[PHONE_NUMBER]" at bounding box center [947, 259] width 232 height 17
